Goal: Task Accomplishment & Management: Use online tool/utility

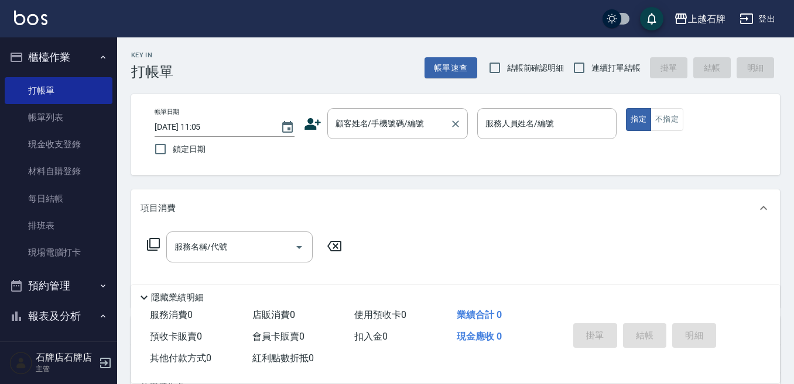
click at [395, 123] on div "顧客姓名/手機號碼/編號 顧客姓名/手機號碼/編號" at bounding box center [397, 123] width 140 height 31
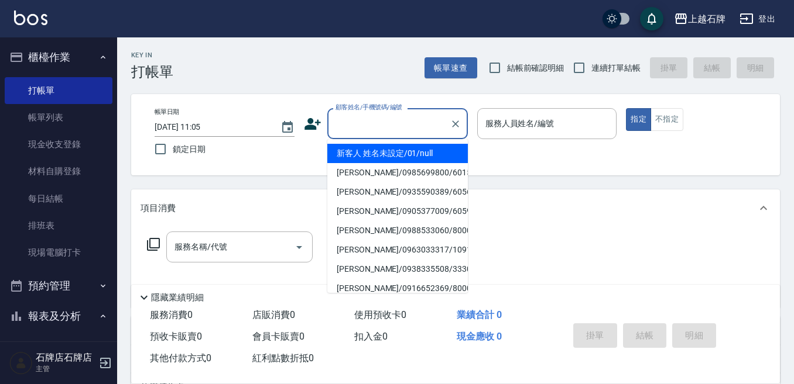
drag, startPoint x: 403, startPoint y: 147, endPoint x: 551, endPoint y: 160, distance: 148.6
click at [404, 147] on li "新客人 姓名未設定/01/null" at bounding box center [397, 153] width 140 height 19
type input "1"
type input "新客人 姓名未設定/01/null"
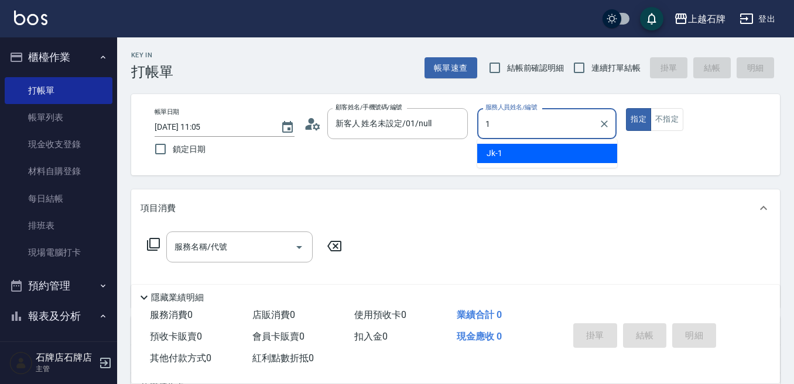
click at [552, 154] on div "Jk -1" at bounding box center [547, 153] width 140 height 19
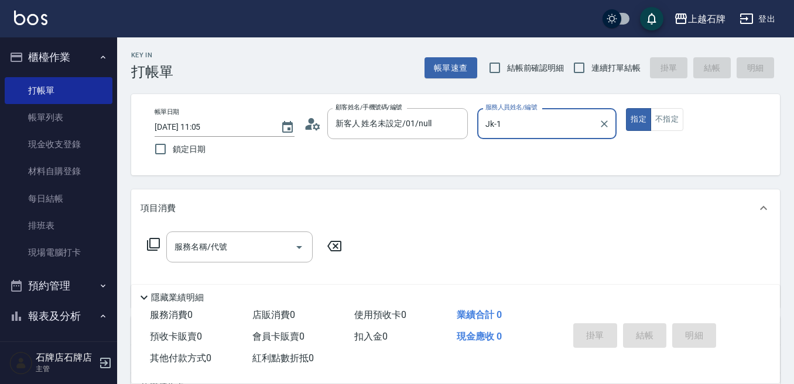
type input "Jk-1"
click at [226, 255] on input "服務名稱/代號" at bounding box center [230, 247] width 118 height 20
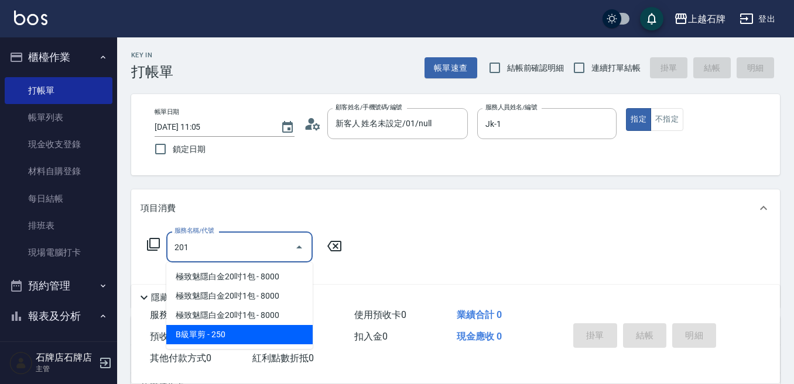
click at [269, 325] on span "極致魅隱白金20吋1包 - 8000" at bounding box center [239, 315] width 146 height 19
type input "極致魅隱白金20吋1包(742)"
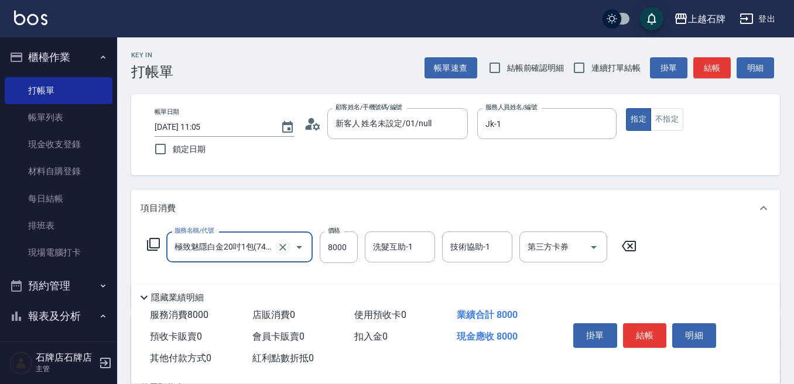
click at [277, 249] on icon "Clear" at bounding box center [283, 248] width 12 height 12
click at [236, 242] on input "服務名稱/代號" at bounding box center [222, 247] width 103 height 20
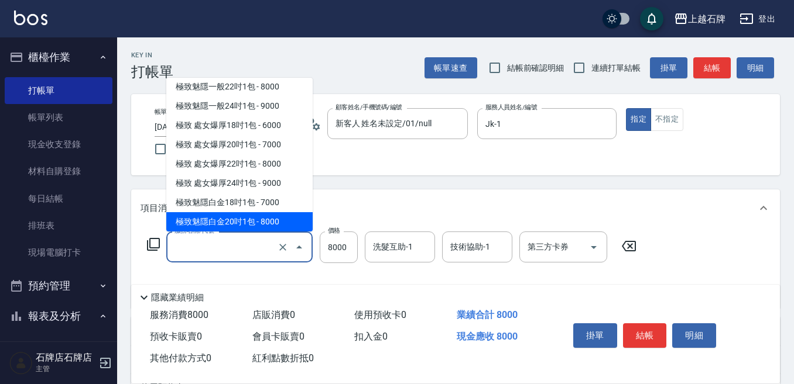
type input "0"
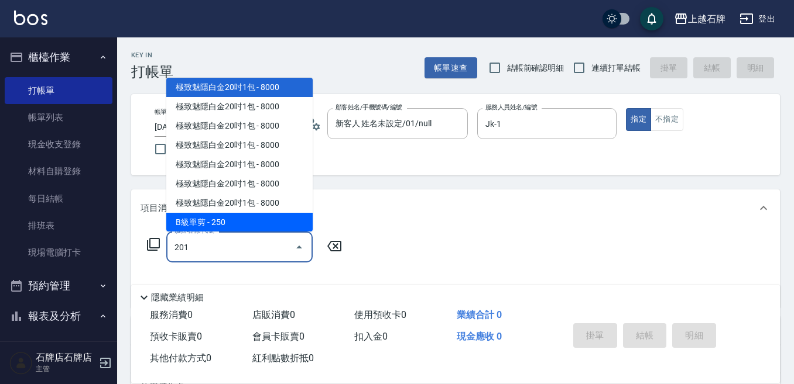
scroll to position [5, 0]
drag, startPoint x: 260, startPoint y: 224, endPoint x: 362, endPoint y: 231, distance: 102.1
click at [266, 224] on span "B級單剪 - 250" at bounding box center [239, 221] width 146 height 19
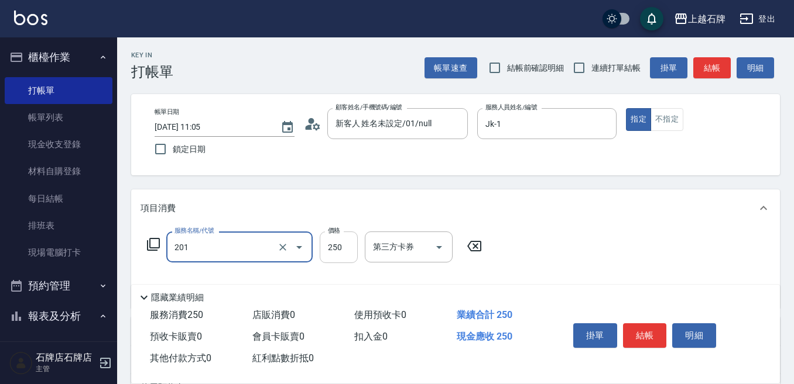
type input "B級單剪(201)"
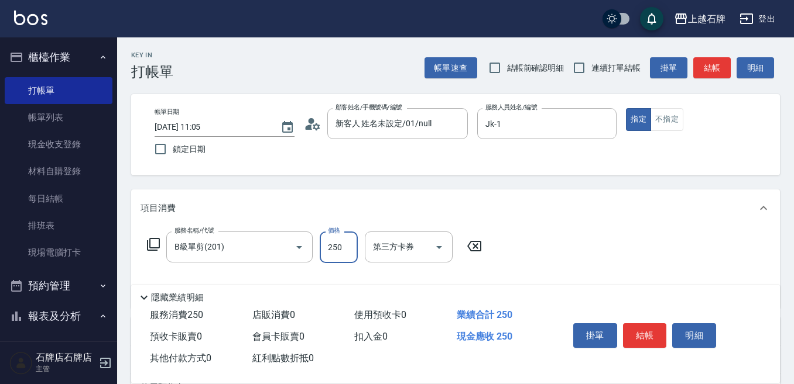
click at [349, 250] on input "250" at bounding box center [339, 248] width 38 height 32
type input "350"
click at [652, 324] on button "結帳" at bounding box center [645, 336] width 44 height 25
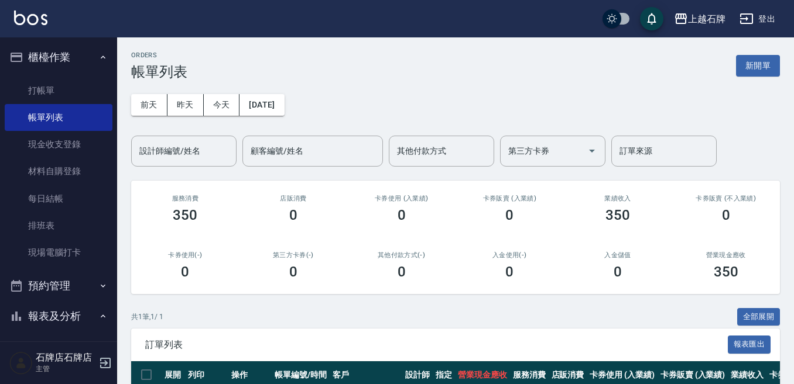
scroll to position [33, 0]
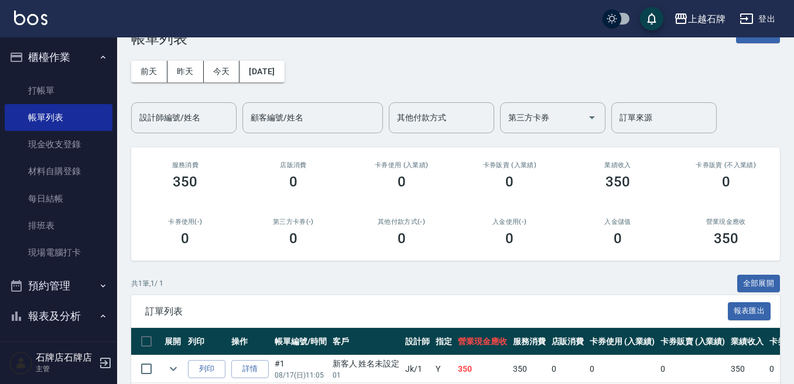
click at [214, 359] on td "列印" at bounding box center [206, 370] width 43 height 28
drag, startPoint x: 208, startPoint y: 371, endPoint x: 252, endPoint y: 365, distance: 44.3
click at [208, 368] on button "列印" at bounding box center [206, 369] width 37 height 18
click at [44, 96] on link "打帳單" at bounding box center [59, 90] width 108 height 27
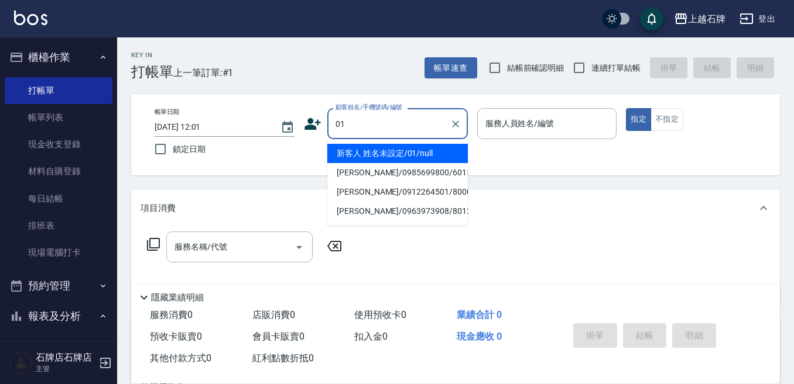
type input "新客人 姓名未設定/01/null"
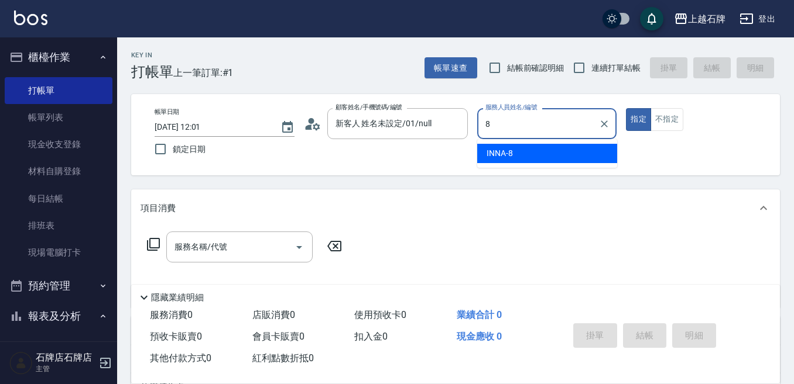
type input "INNA-8"
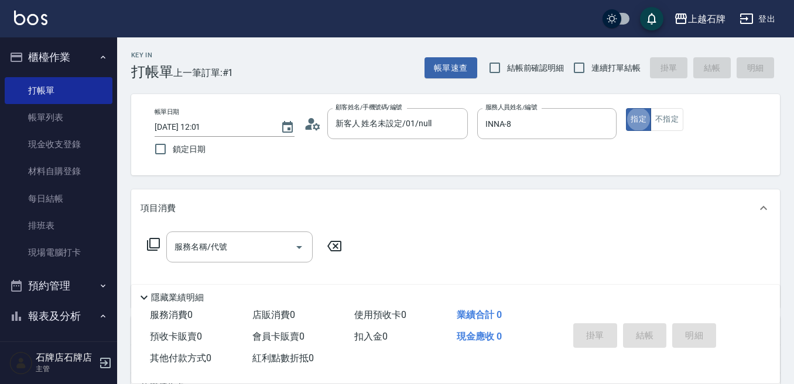
type button "true"
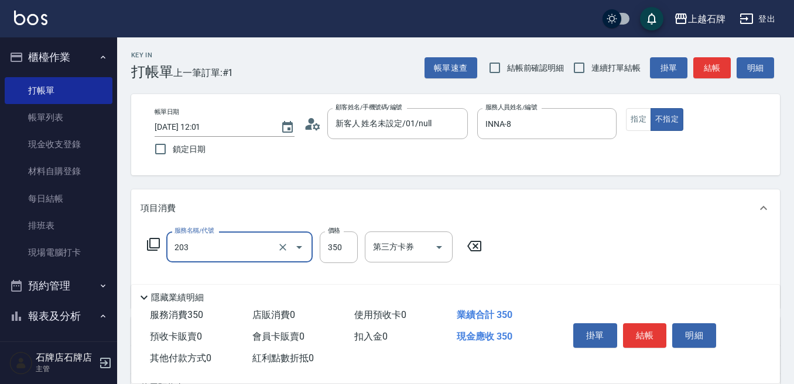
type input "B級洗+剪(203)"
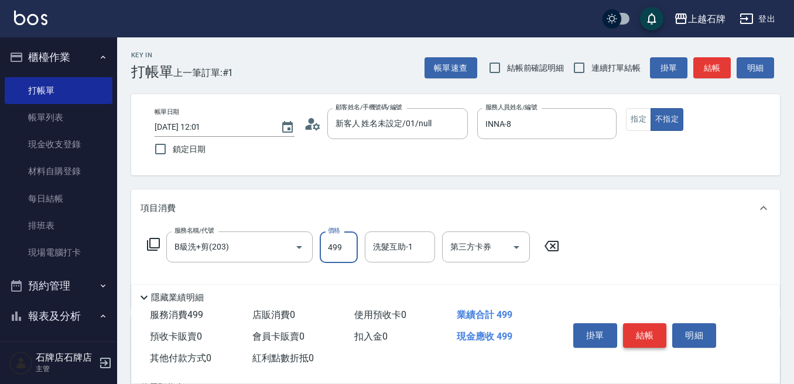
type input "499"
click at [662, 332] on button "結帳" at bounding box center [645, 336] width 44 height 25
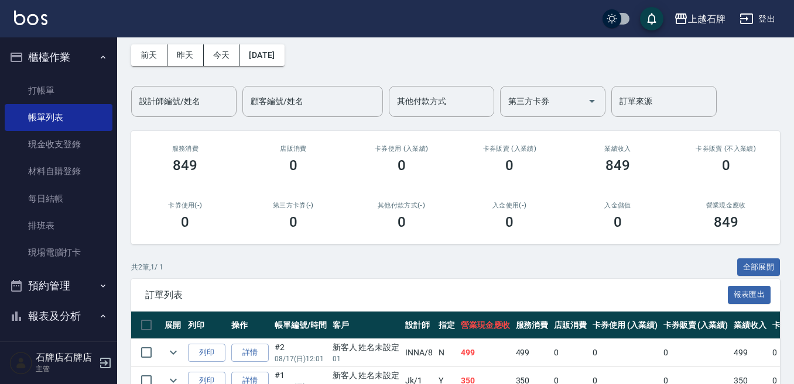
scroll to position [116, 0]
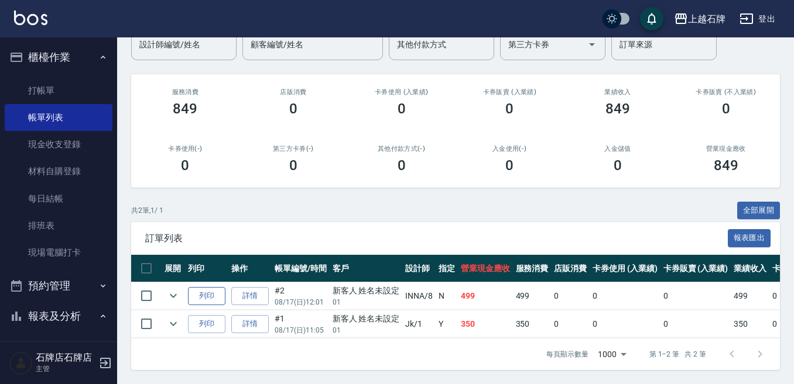
click at [194, 288] on button "列印" at bounding box center [206, 296] width 37 height 18
